Goal: Navigation & Orientation: Go to known website

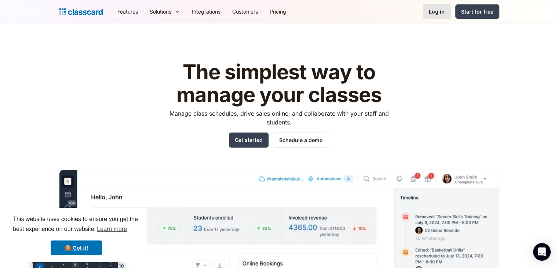
click at [436, 15] on div "Log in" at bounding box center [437, 12] width 16 height 8
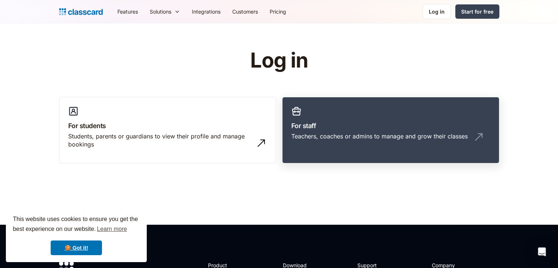
click at [402, 122] on h3 "For staff" at bounding box center [391, 126] width 199 height 10
